Goal: Navigation & Orientation: Find specific page/section

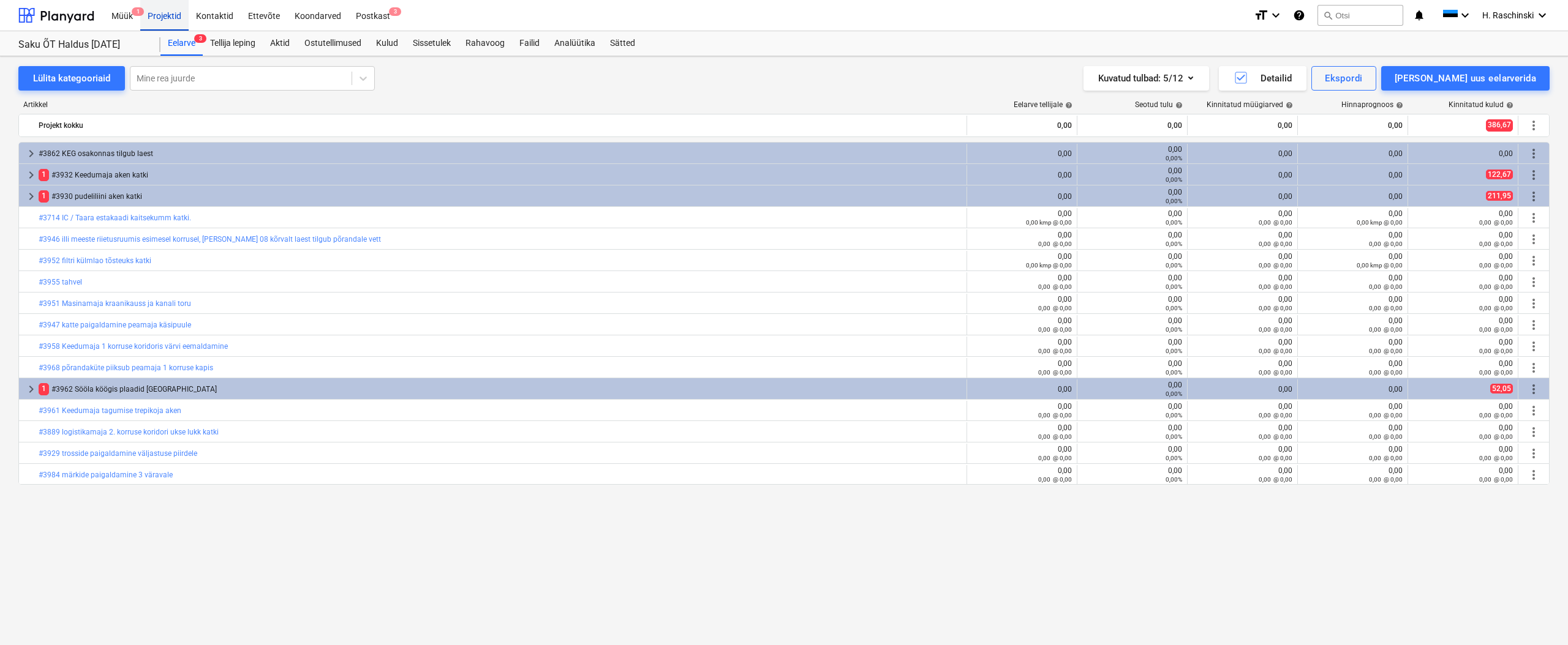
click at [158, 20] on div "Projektid" at bounding box center [164, 14] width 48 height 31
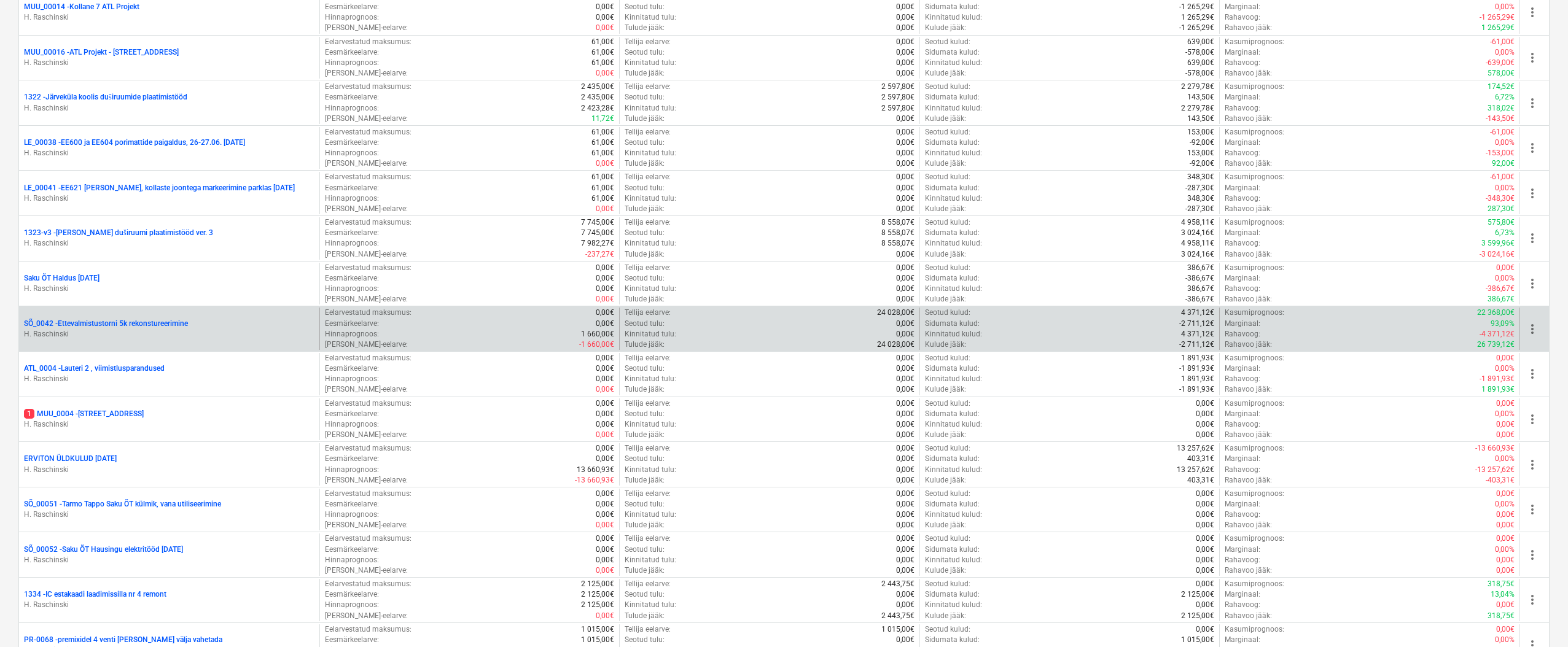
scroll to position [704, 0]
click at [124, 326] on p "SÕ_0042 - Ettevalmistustorni 5k rekonstureerimine" at bounding box center [106, 327] width 164 height 11
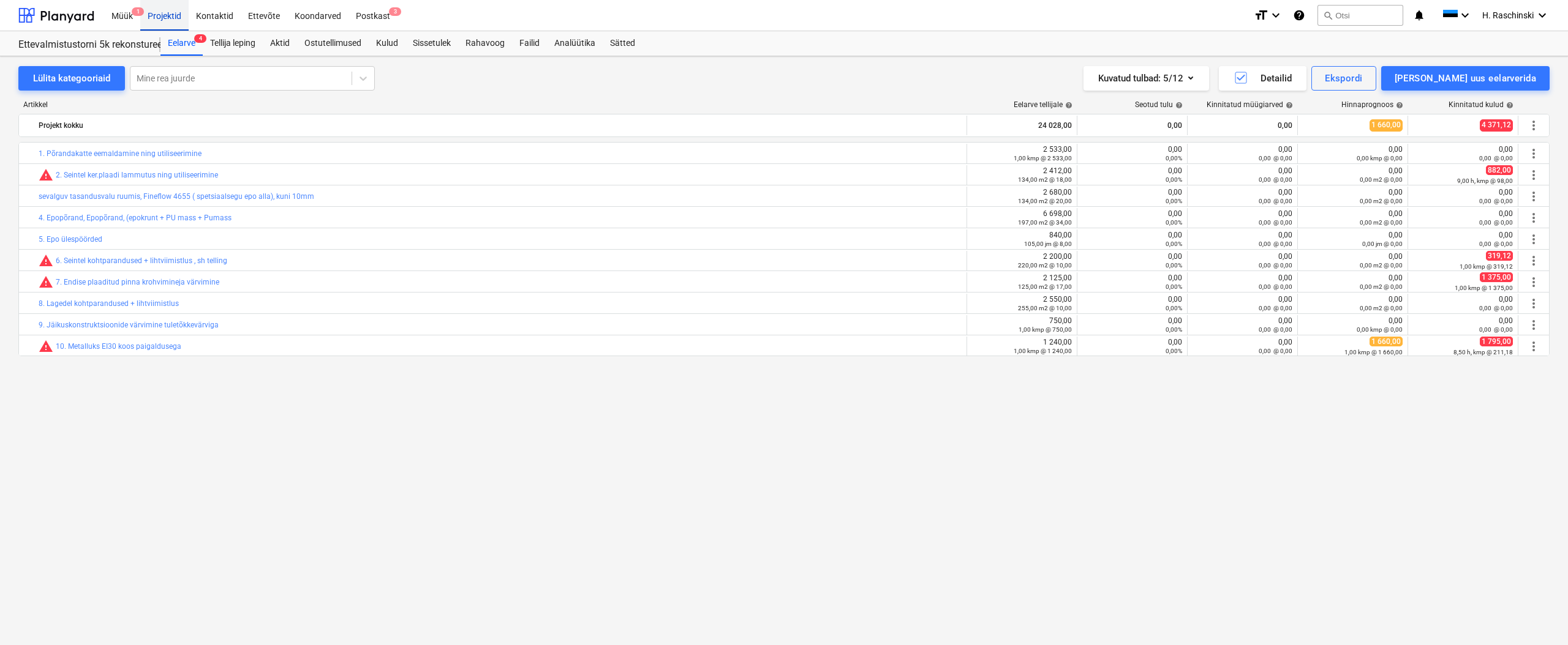
click at [168, 20] on div "Projektid" at bounding box center [164, 14] width 48 height 31
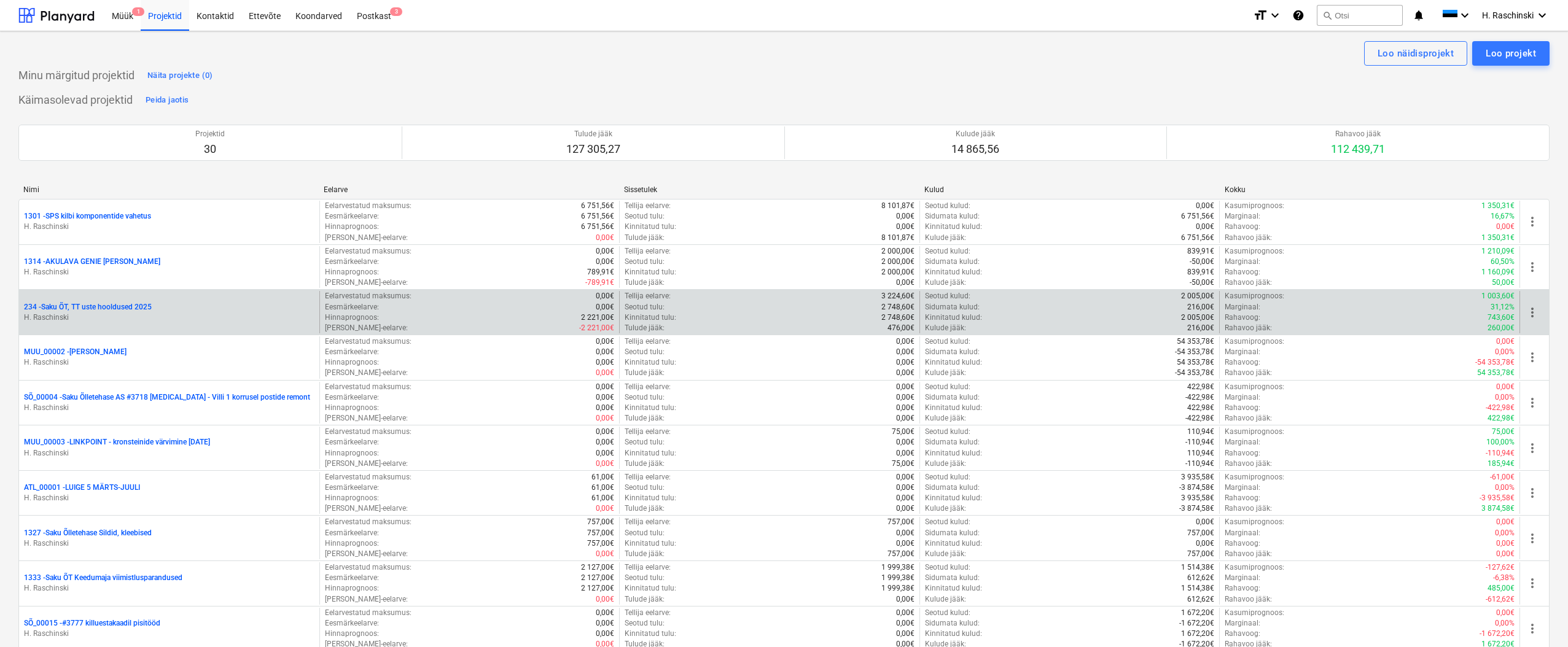
scroll to position [1007, 0]
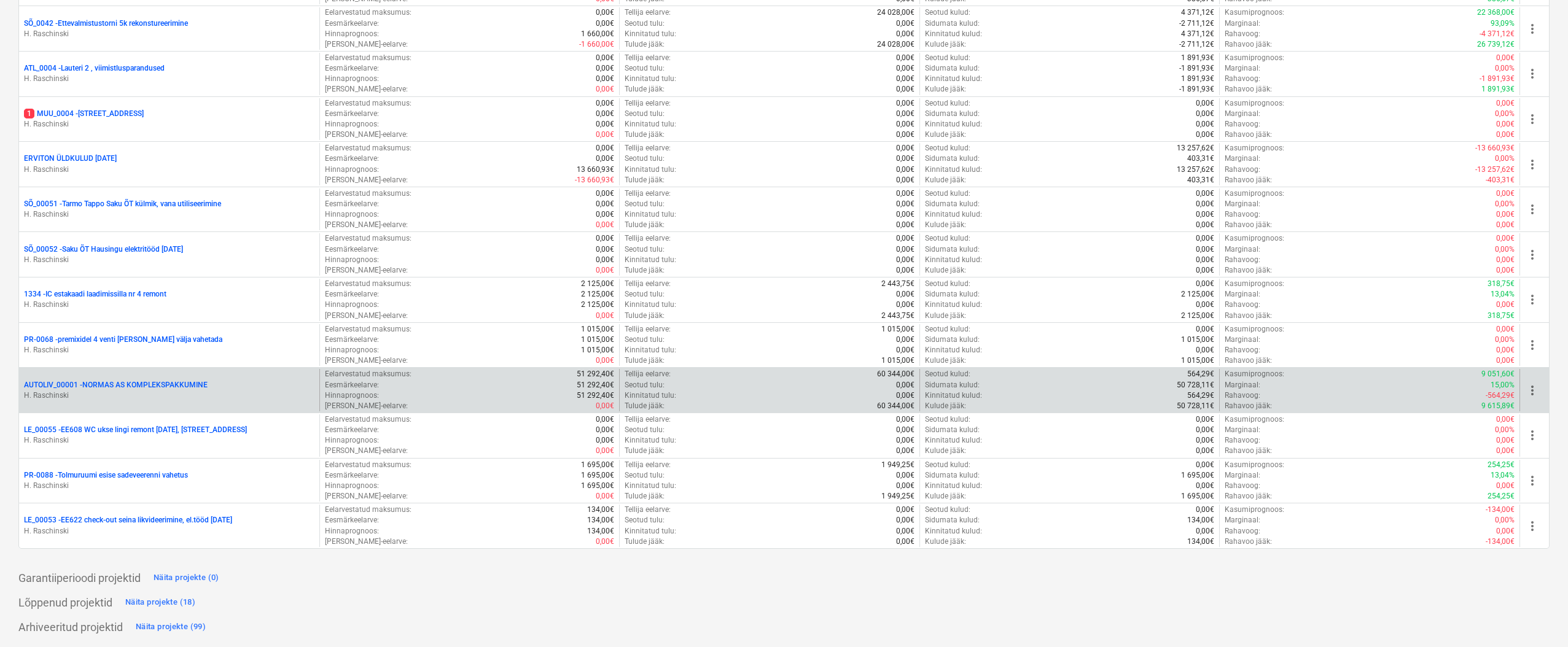
click at [151, 381] on p "AUTOLIV_00001 - NORMAS AS KOMPLEKSPAKKUMINE" at bounding box center [116, 385] width 184 height 11
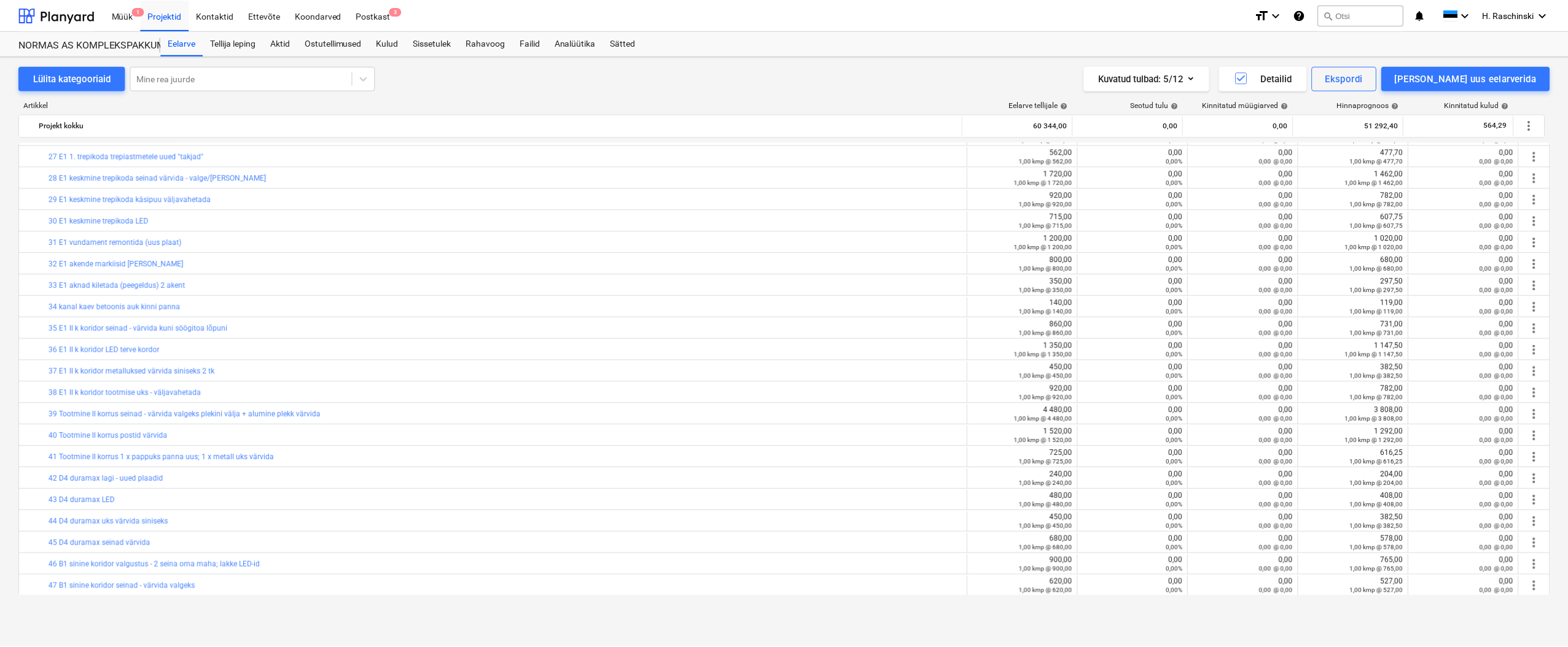
scroll to position [574, 0]
click at [166, 12] on div "Projektid" at bounding box center [165, 14] width 49 height 31
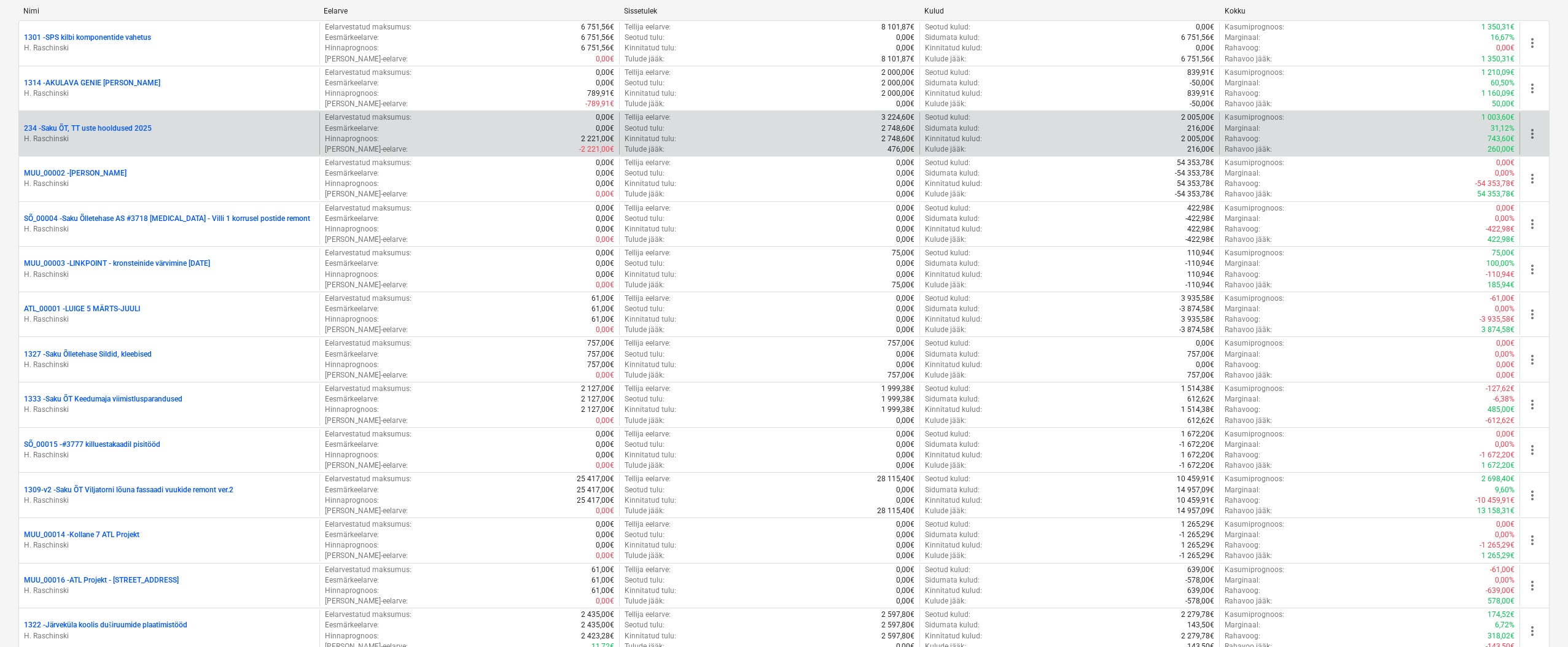
scroll to position [707, 0]
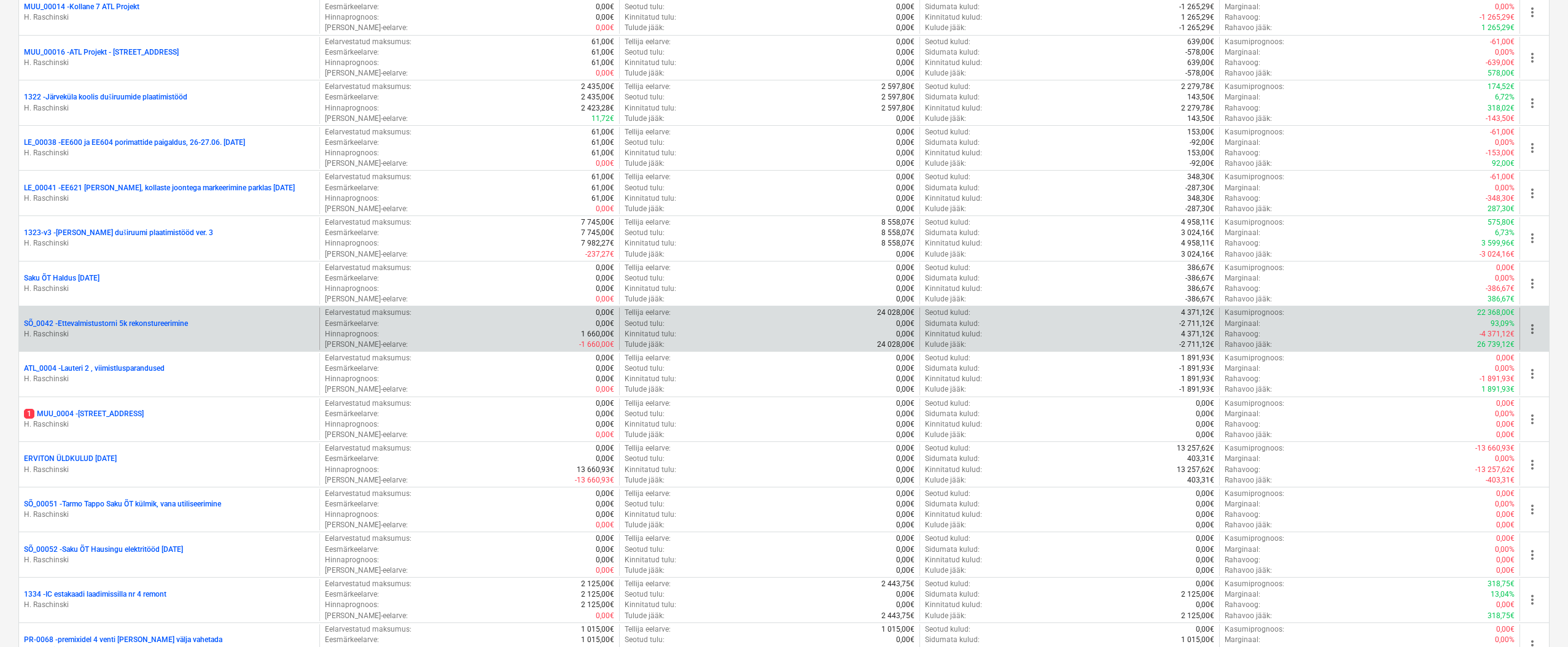
click at [163, 324] on p "SÕ_0042 - Ettevalmistustorni 5k rekonstureerimine" at bounding box center [106, 324] width 164 height 11
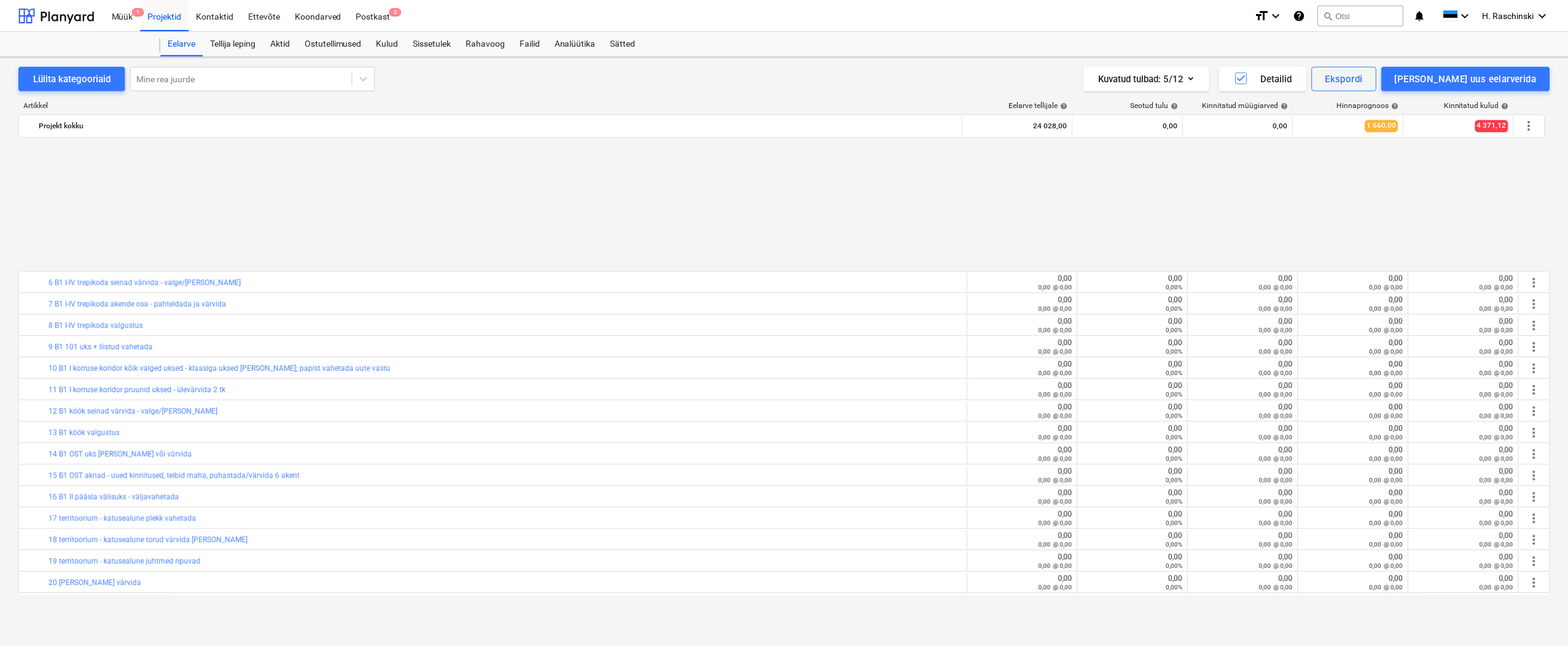
scroll to position [574, 0]
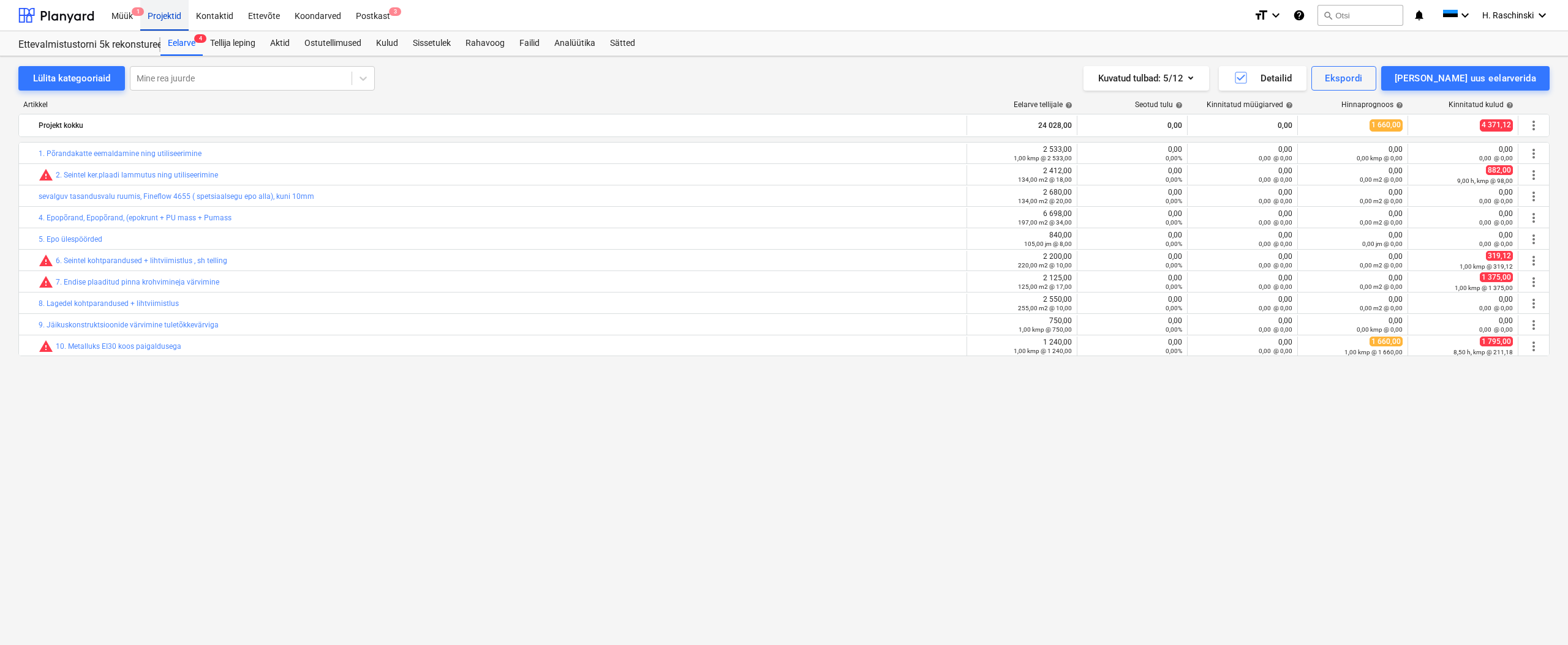
click at [165, 19] on div "Projektid" at bounding box center [164, 14] width 48 height 31
